Goal: Find specific page/section: Find specific page/section

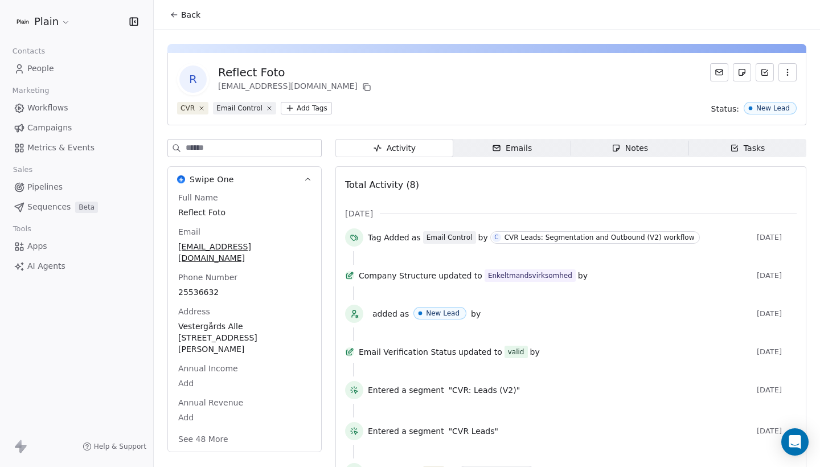
click at [55, 187] on span "Pipelines" at bounding box center [44, 187] width 35 height 12
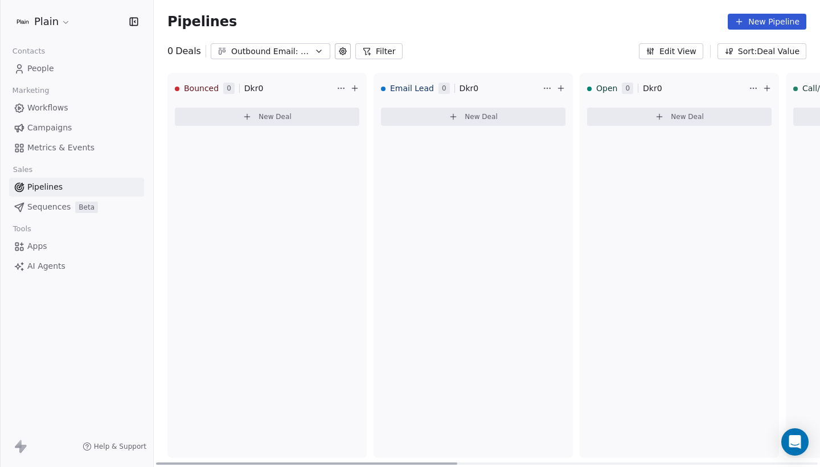
scroll to position [0, -5]
click at [248, 49] on div "Outbound Email: Enkeltmandsvirksomhed (SDR)" at bounding box center [270, 52] width 79 height 12
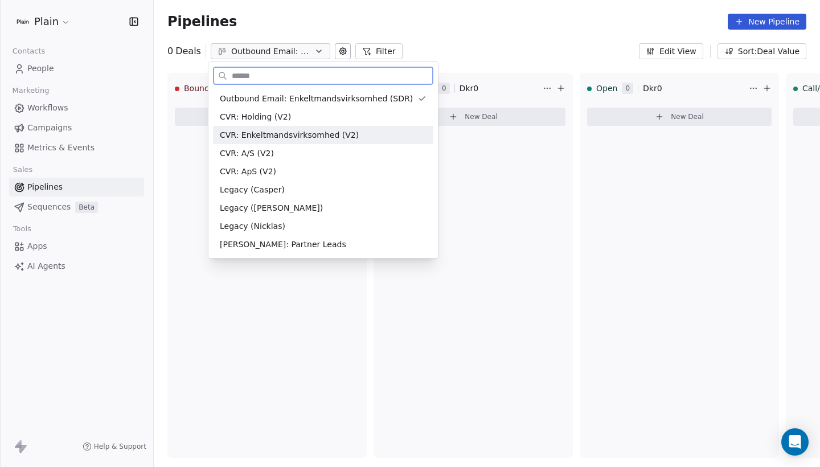
click at [273, 138] on span "CVR: Enkeltmandsvirksomhed (V2)" at bounding box center [289, 135] width 139 height 12
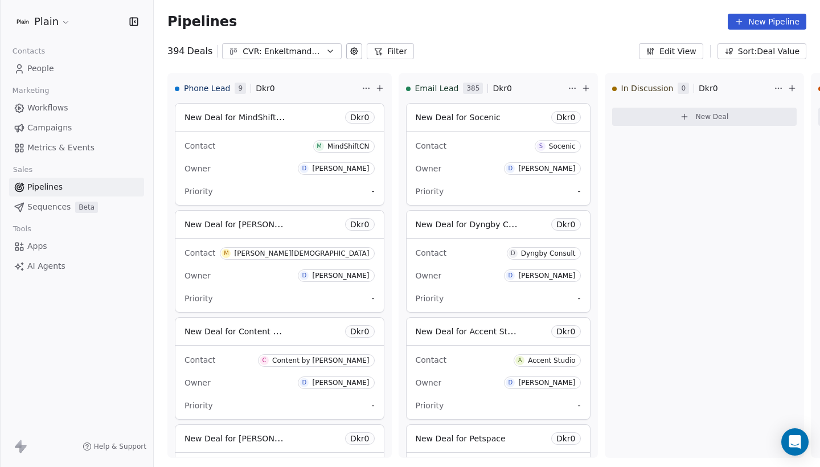
click at [251, 51] on div "CVR: Enkeltmandsvirksomhed (V2)" at bounding box center [282, 52] width 79 height 12
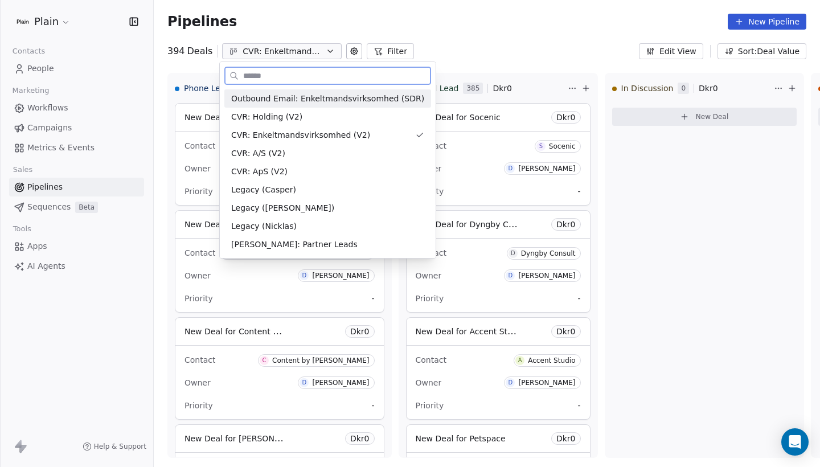
click at [314, 97] on span "Outbound Email: Enkeltmandsvirksomhed (SDR)" at bounding box center [327, 99] width 193 height 12
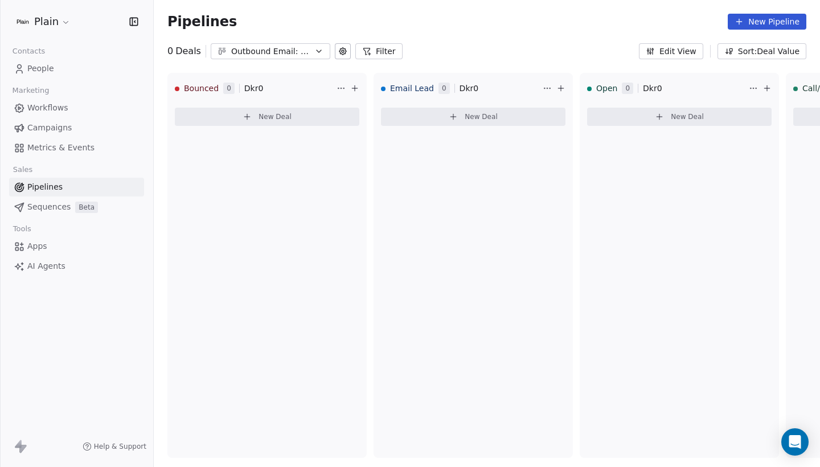
click at [52, 71] on span "People" at bounding box center [40, 69] width 27 height 12
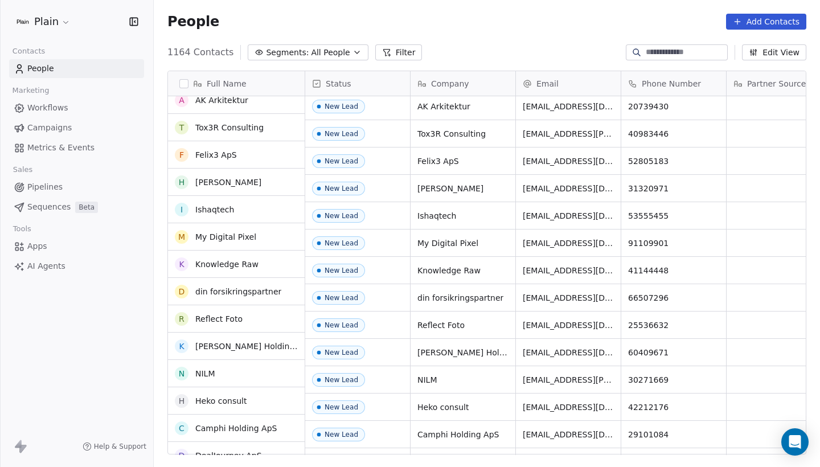
scroll to position [40, 0]
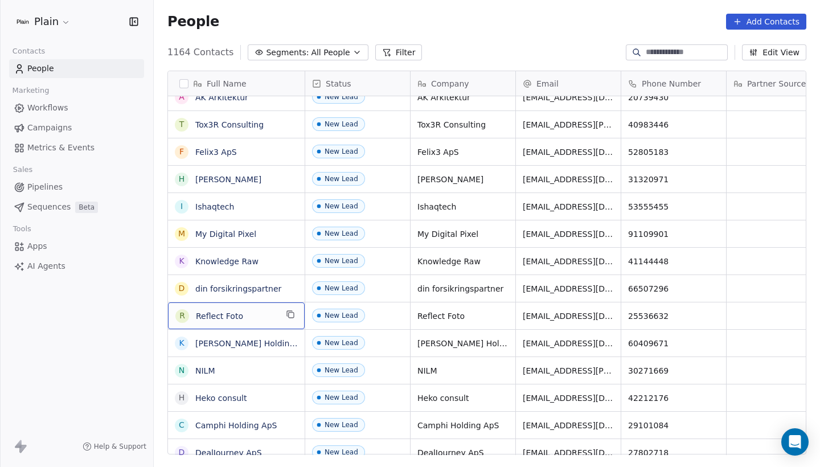
click at [252, 317] on span "Reflect Foto" at bounding box center [236, 315] width 81 height 11
click at [737, 297] on html "Plain Contacts People Marketing Workflows Campaigns Metrics & Events Sales Pipe…" at bounding box center [410, 233] width 820 height 467
click at [215, 314] on link "Reflect Foto" at bounding box center [218, 315] width 47 height 9
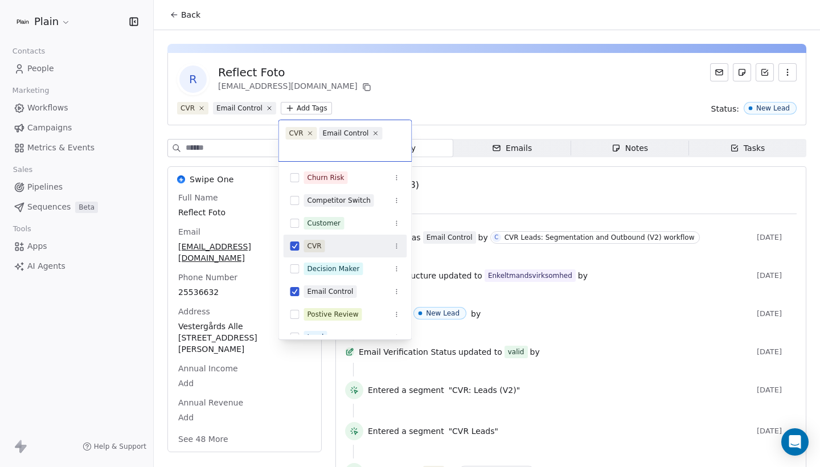
click at [298, 110] on html "Plain Contacts People Marketing Workflows Campaigns Metrics & Events Sales Pipe…" at bounding box center [410, 233] width 820 height 467
click at [467, 91] on html "Plain Contacts People Marketing Workflows Campaigns Metrics & Events Sales Pipe…" at bounding box center [410, 233] width 820 height 467
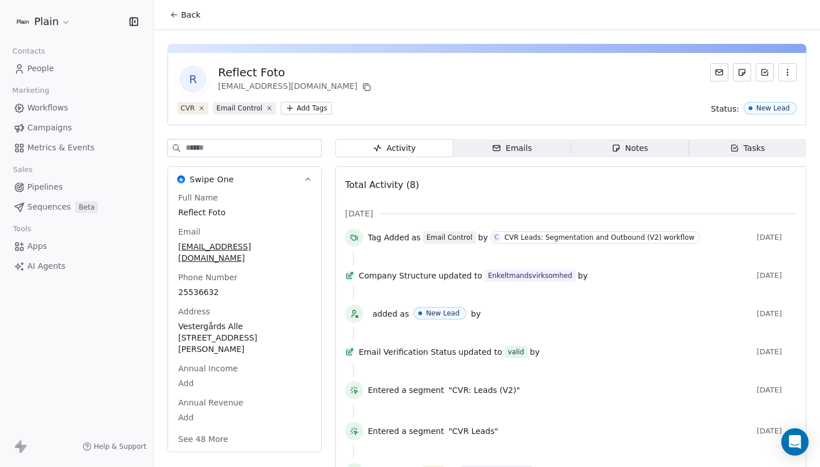
click at [783, 74] on icon "button" at bounding box center [787, 72] width 9 height 9
click at [701, 73] on div "R Reflect Foto [EMAIL_ADDRESS][DOMAIN_NAME]" at bounding box center [486, 79] width 619 height 32
click at [65, 110] on span "Workflows" at bounding box center [47, 108] width 41 height 12
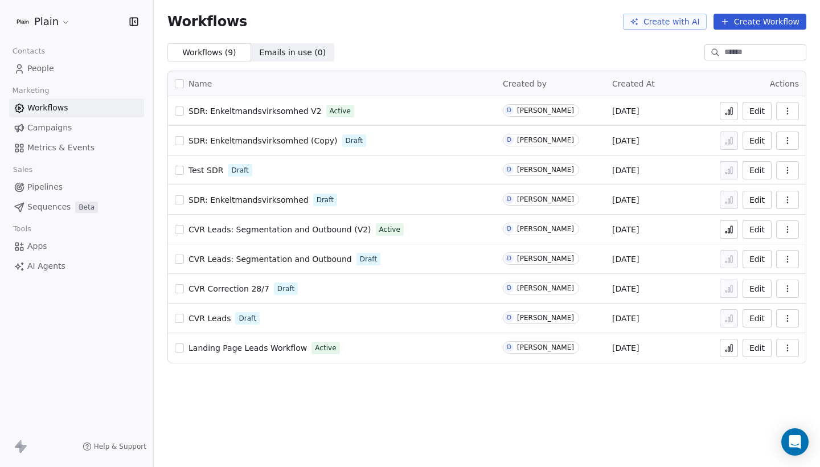
click at [277, 228] on span "CVR Leads: Segmentation and Outbound (V2)" at bounding box center [279, 229] width 183 height 9
click at [52, 67] on span "People" at bounding box center [40, 69] width 27 height 12
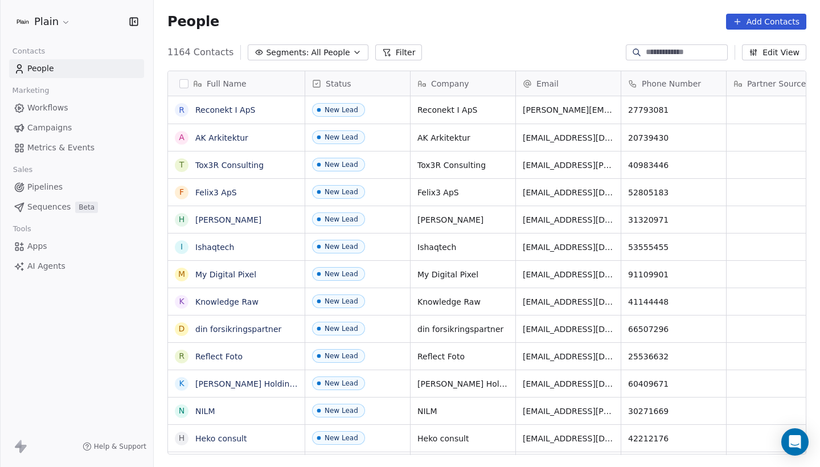
scroll to position [411, 666]
click at [225, 110] on link "Reconekt I ApS" at bounding box center [225, 109] width 60 height 9
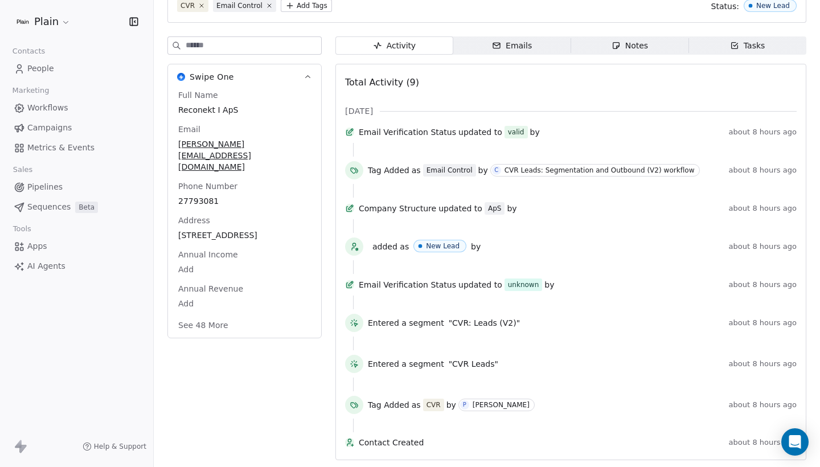
scroll to position [126, 0]
click at [203, 315] on button "See 48 More" at bounding box center [203, 325] width 64 height 20
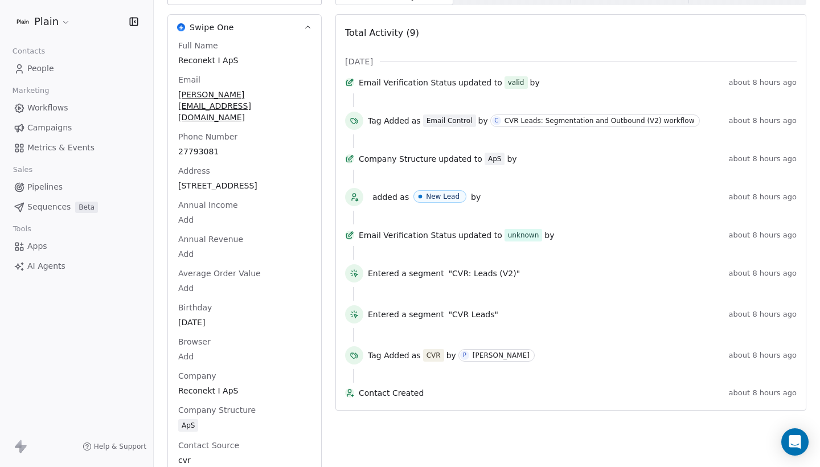
scroll to position [45, 0]
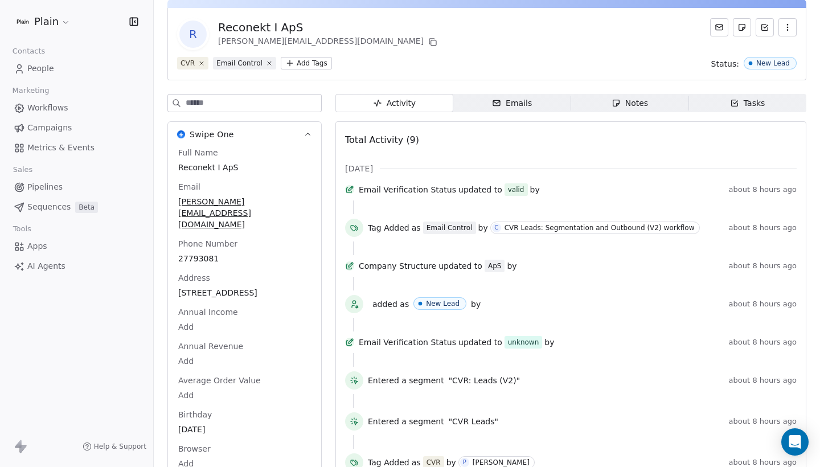
click at [67, 106] on link "Workflows" at bounding box center [76, 108] width 135 height 19
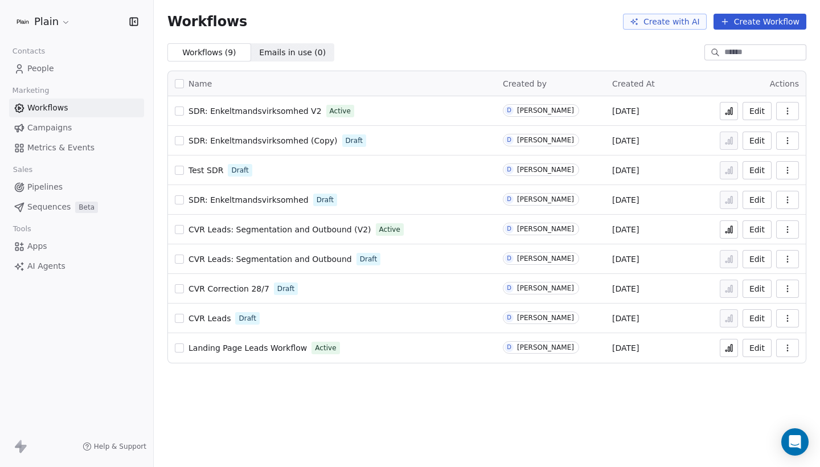
click at [58, 72] on link "People" at bounding box center [76, 68] width 135 height 19
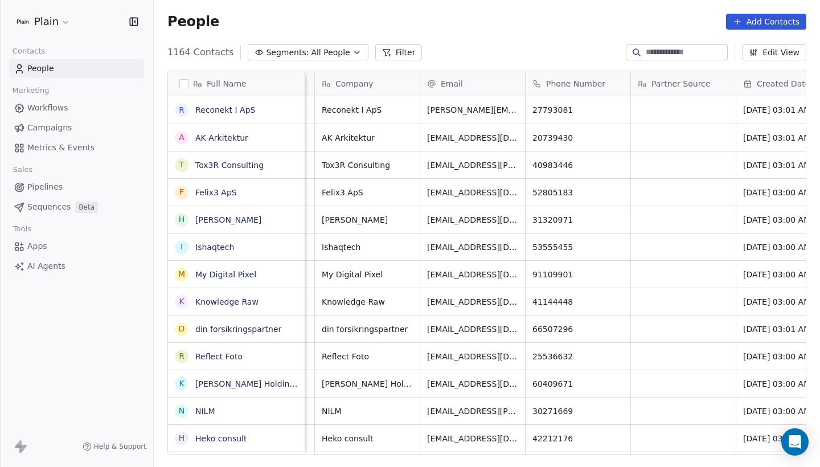
scroll to position [0, 54]
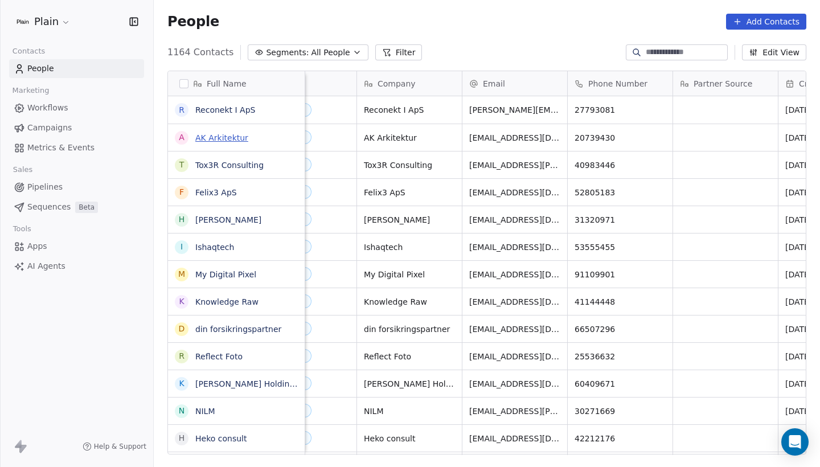
click at [220, 133] on link "AK Arkitektur" at bounding box center [221, 137] width 53 height 9
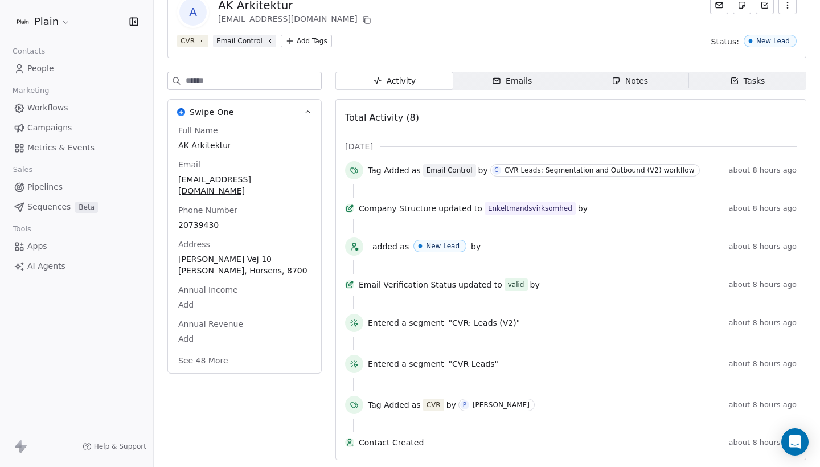
scroll to position [85, 0]
